Goal: Task Accomplishment & Management: Use online tool/utility

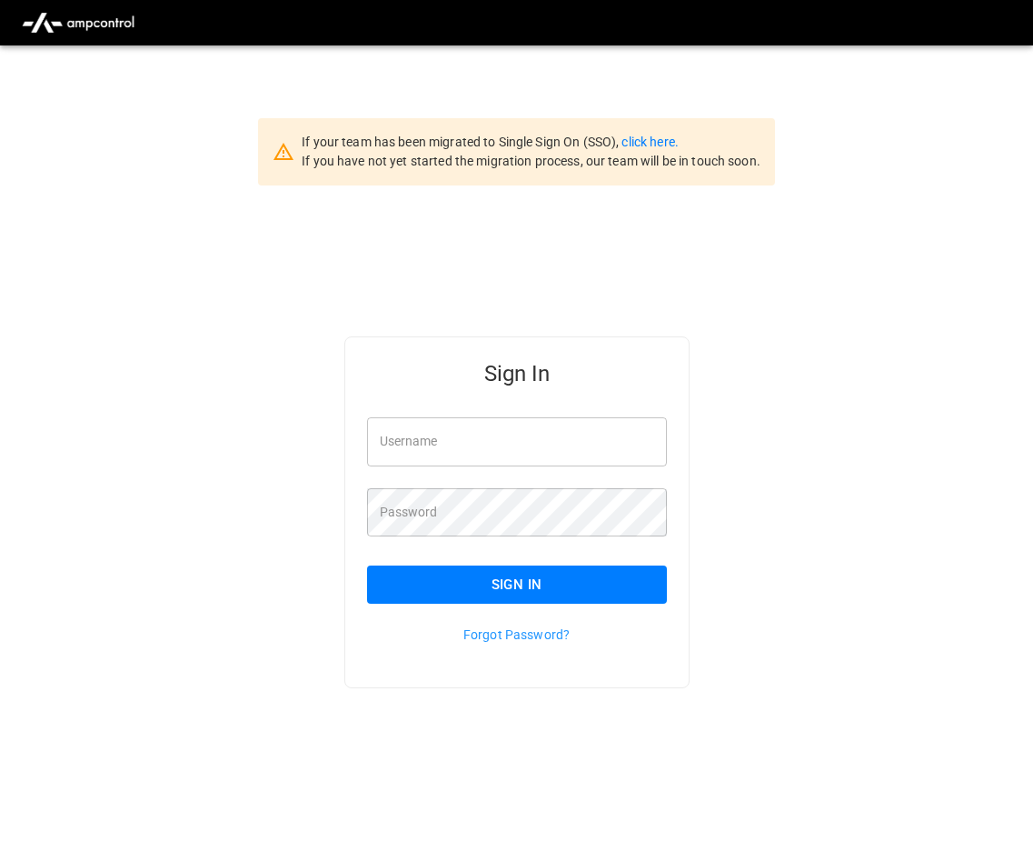
type input "**********"
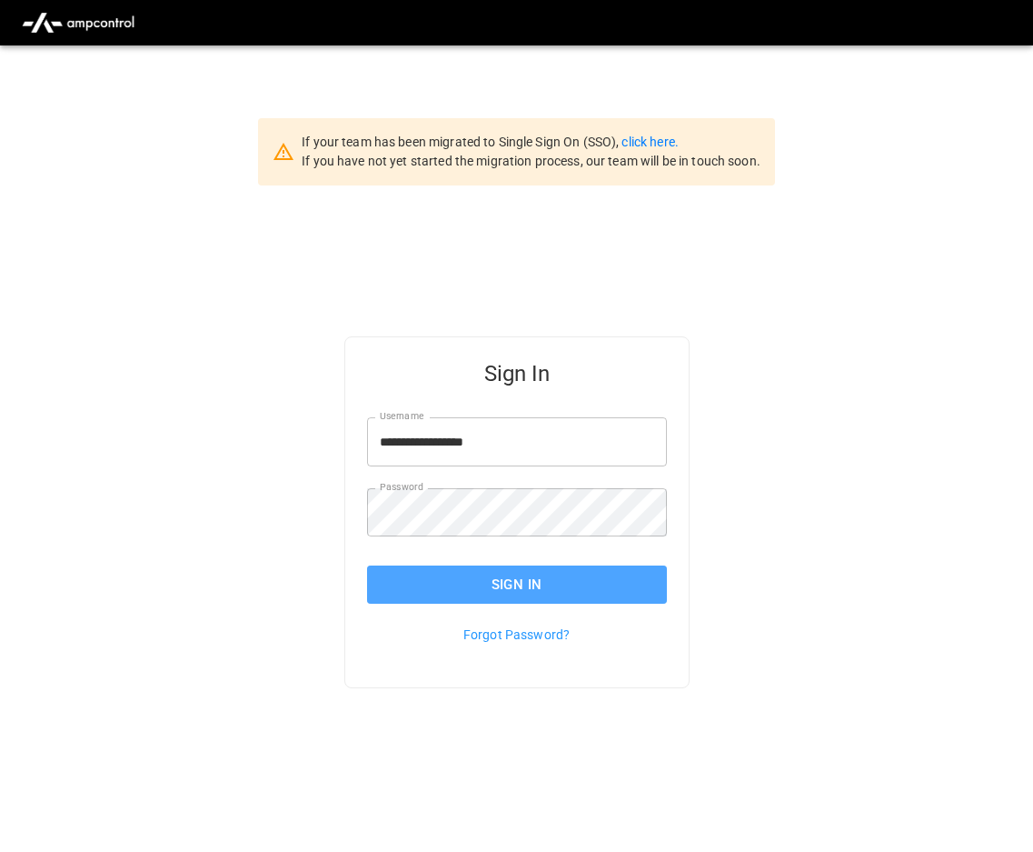
click at [486, 574] on button "Sign In" at bounding box center [517, 584] width 300 height 38
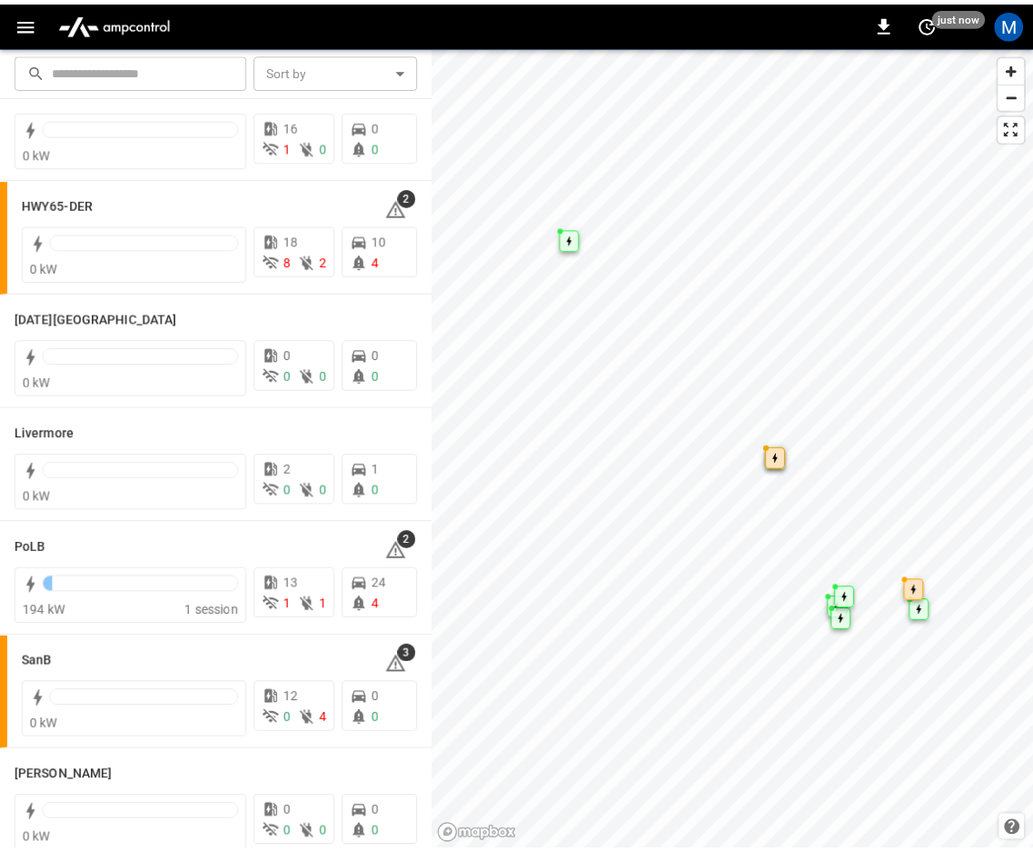
scroll to position [329, 0]
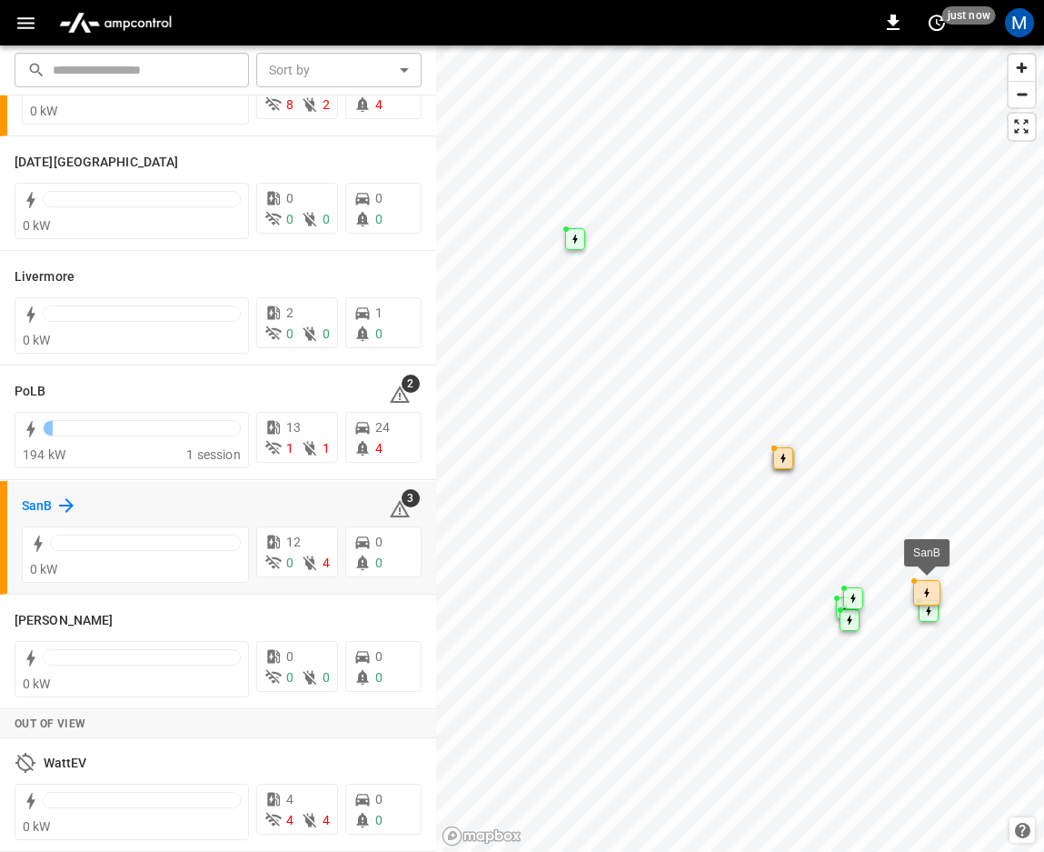
click at [62, 507] on icon at bounding box center [66, 505] width 22 height 22
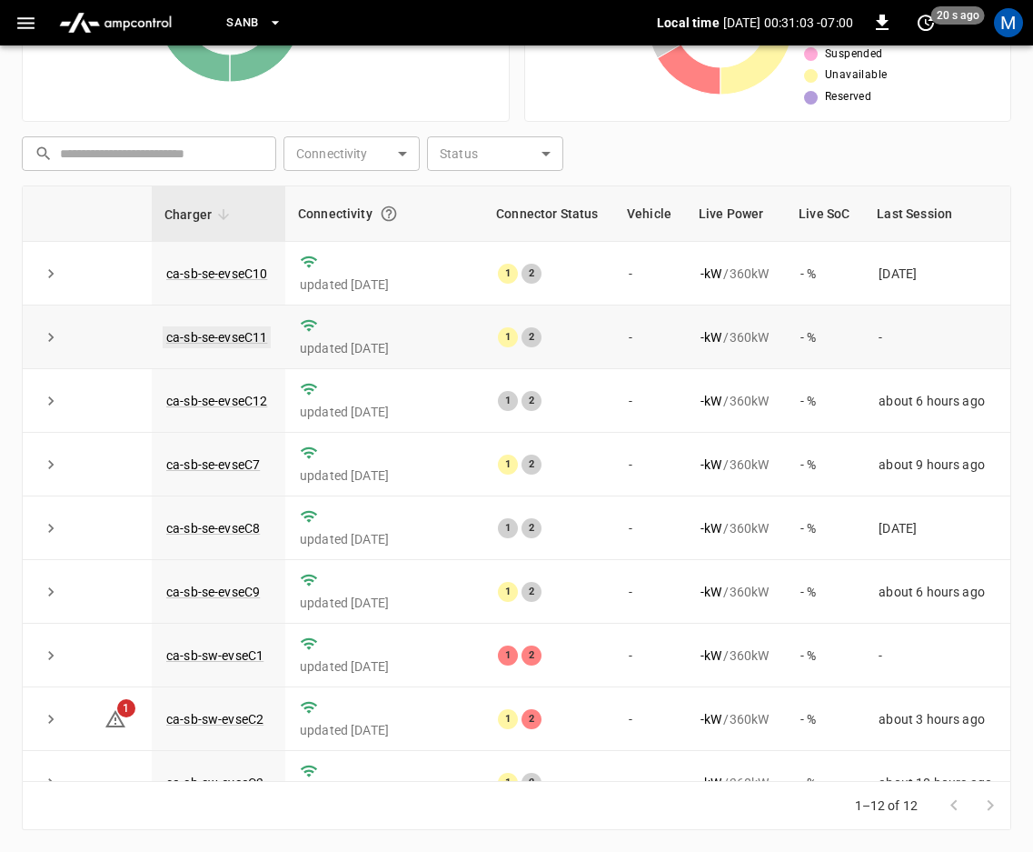
click at [244, 336] on link "ca-sb-se-evseC11" at bounding box center [217, 337] width 108 height 22
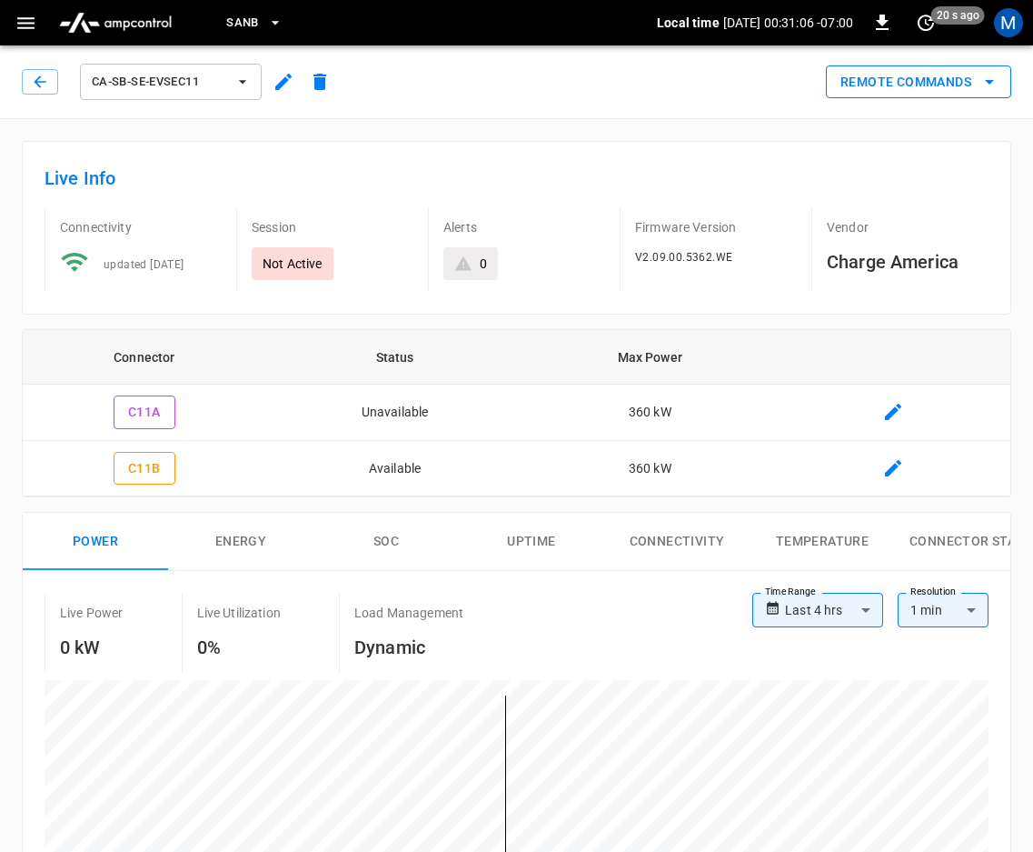
click at [906, 79] on button "Remote Commands" at bounding box center [918, 82] width 185 height 34
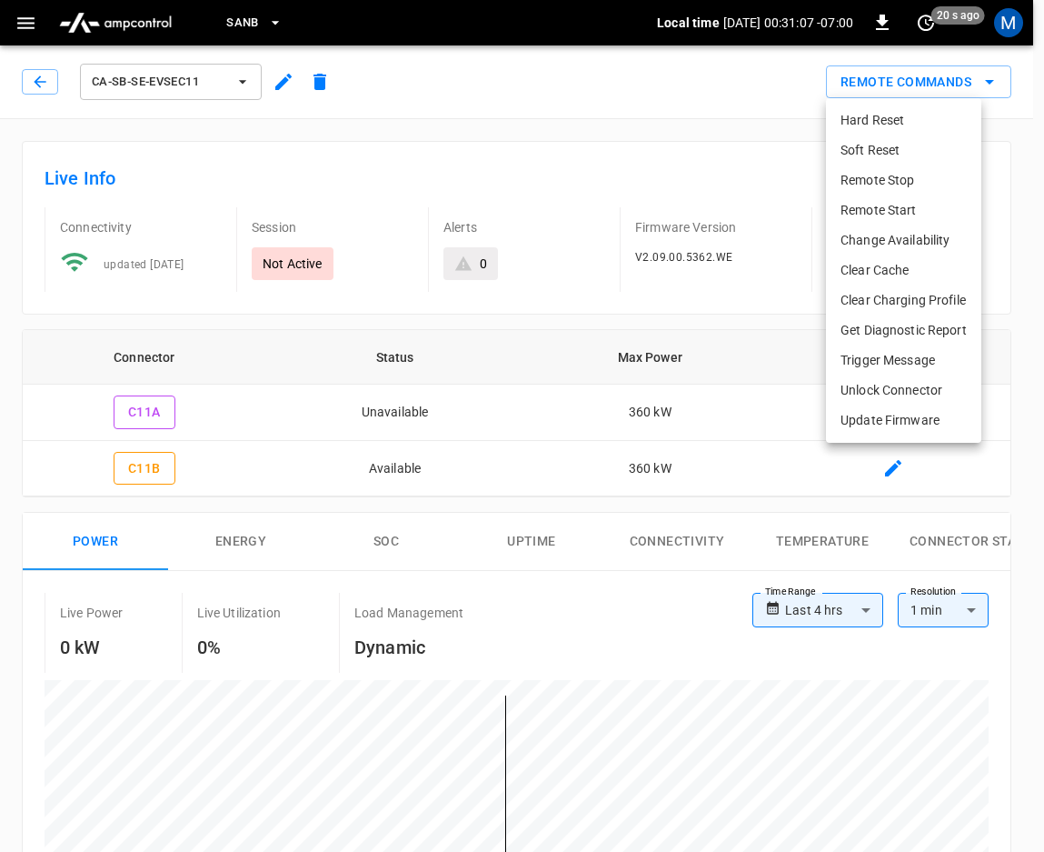
click at [894, 120] on li "Hard Reset" at bounding box center [903, 120] width 155 height 30
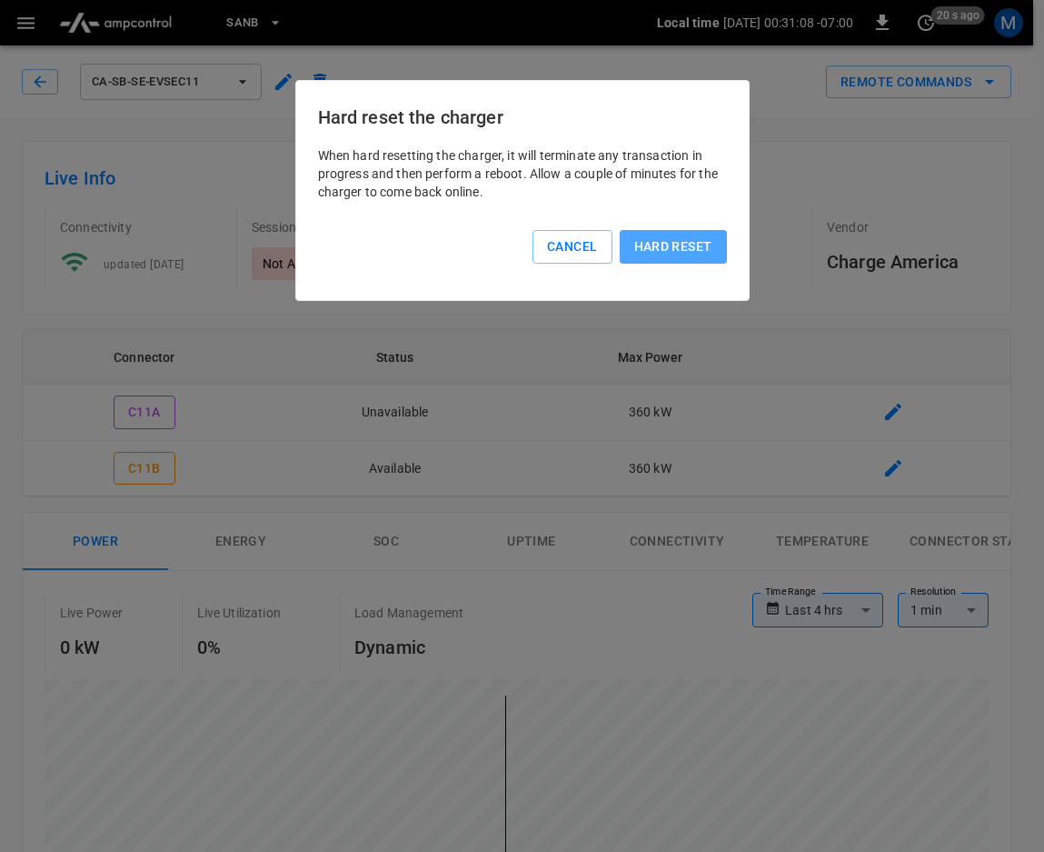
click at [657, 250] on button "Hard reset" at bounding box center [673, 247] width 107 height 34
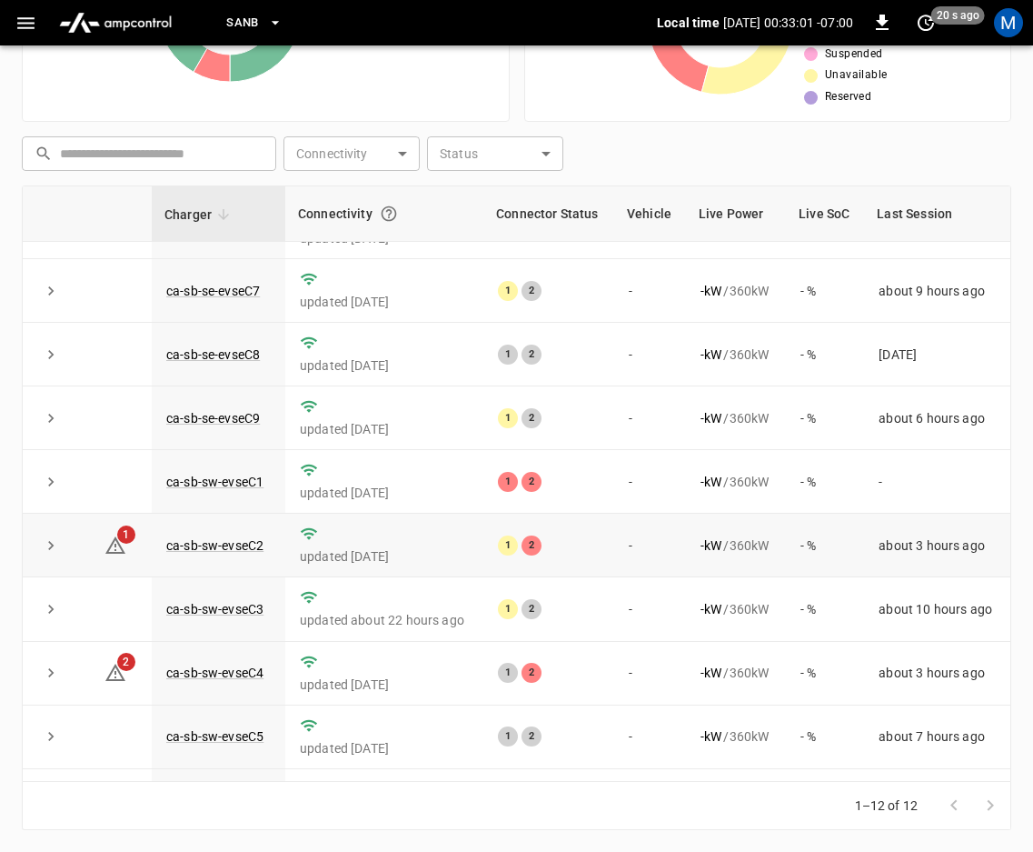
scroll to position [235, 0]
